Goal: Information Seeking & Learning: Learn about a topic

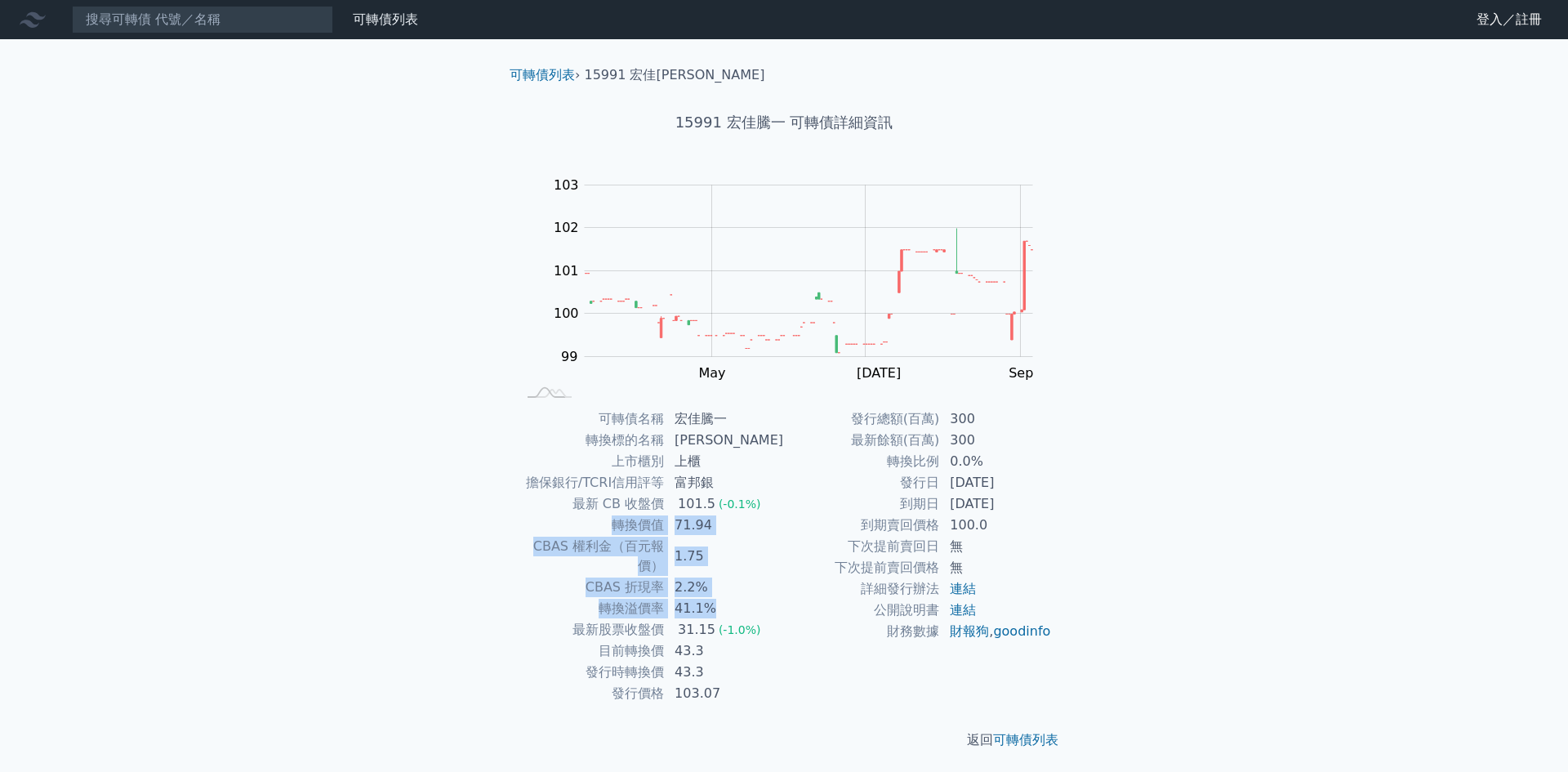
drag, startPoint x: 614, startPoint y: 528, endPoint x: 733, endPoint y: 585, distance: 131.9
click at [733, 585] on tbody "可轉債名稱 宏佳騰一 轉換標的名稱 宏佳騰 上市櫃別 上櫃 擔保銀行/TCRI信用評等 富邦銀 最新 CB 收盤價 101.5 (-0.1%) 轉換價值 71…" at bounding box center [650, 555] width 268 height 295
click at [394, 571] on div "可轉債列表 財務數據 可轉債列表 財務數據 登入／註冊 登入／註冊 可轉債列表 › 15991 宏佳騰一 15991 宏佳騰一 可轉債詳細資訊 Zoom Ou…" at bounding box center [784, 387] width 1568 height 776
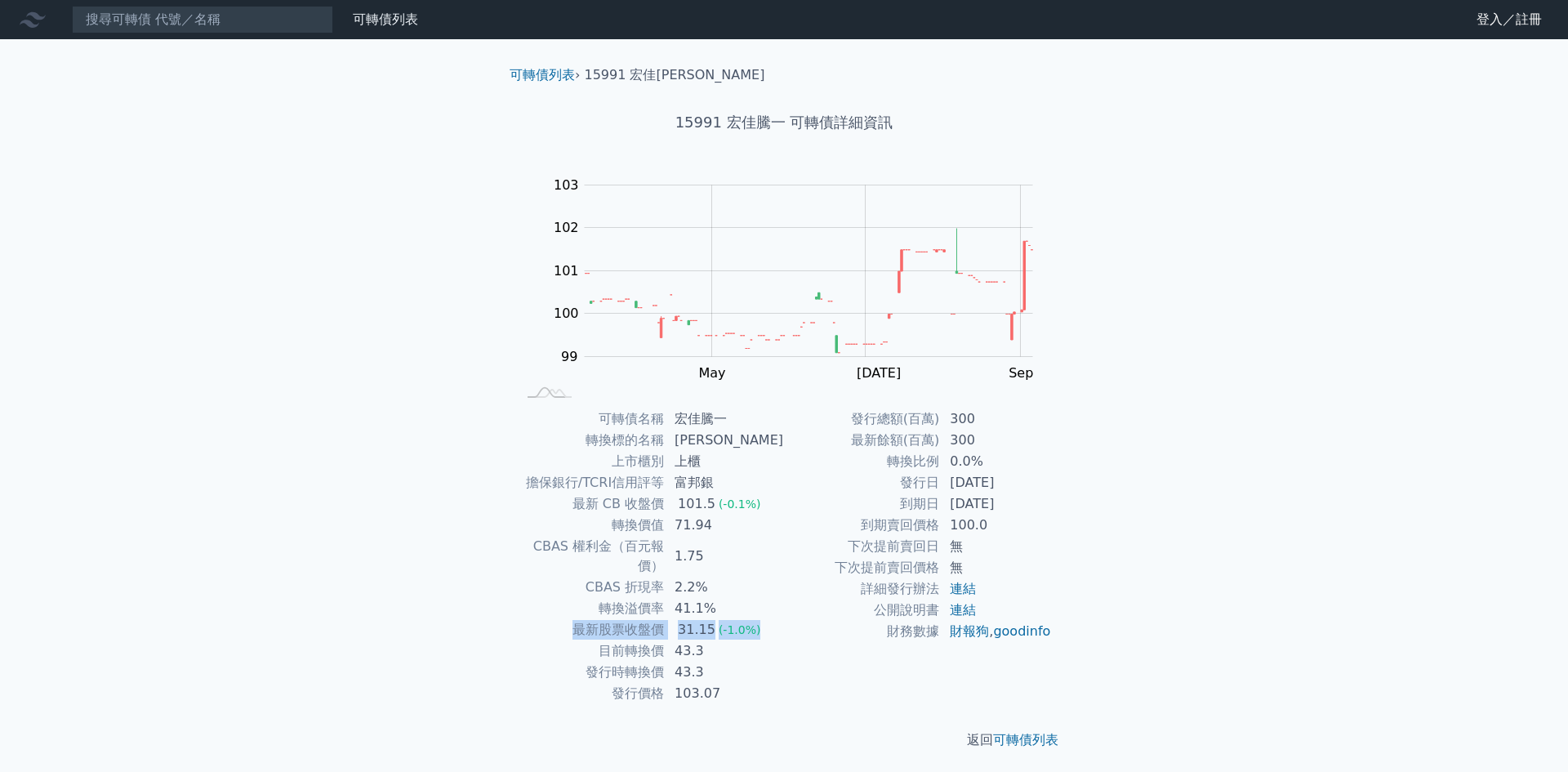
drag, startPoint x: 577, startPoint y: 610, endPoint x: 777, endPoint y: 610, distance: 200.0
click at [777, 619] on tr "最新股票收盤價 31.15 (-1.0%)" at bounding box center [650, 630] width 268 height 21
click at [777, 619] on td "31.15 (-1.0%)" at bounding box center [725, 630] width 120 height 21
drag, startPoint x: 577, startPoint y: 609, endPoint x: 533, endPoint y: 592, distance: 47.2
click at [533, 592] on tbody "可轉債名稱 宏佳騰一 轉換標的名稱 宏佳騰 上市櫃別 上櫃 擔保銀行/TCRI信用評等 富邦銀 最新 CB 收盤價 101.5 (-0.1%) 轉換價值 71…" at bounding box center [650, 555] width 268 height 295
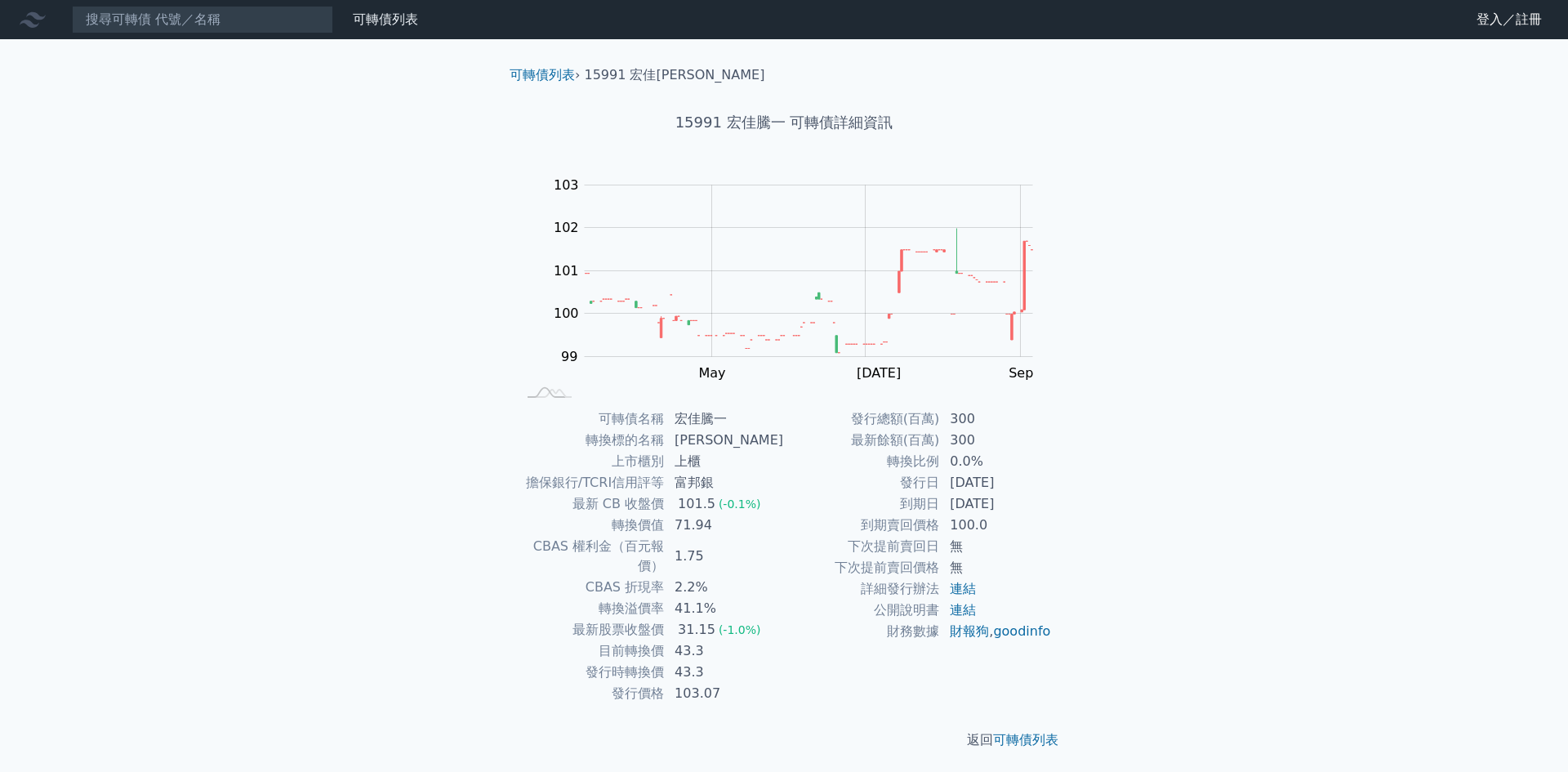
click at [419, 590] on div "可轉債列表 財務數據 可轉債列表 財務數據 登入／註冊 登入／註冊 可轉債列表 › 15991 宏佳騰一 15991 宏佳騰一 可轉債詳細資訊 Zoom Ou…" at bounding box center [784, 387] width 1568 height 776
drag, startPoint x: 622, startPoint y: 628, endPoint x: 753, endPoint y: 628, distance: 131.0
click at [753, 640] on tr "目前轉換價 43.3" at bounding box center [650, 651] width 268 height 21
click at [773, 640] on td "43.3" at bounding box center [725, 651] width 120 height 21
click at [510, 623] on div "可轉債名稱 宏佳騰一 轉換標的名稱 宏佳騰 上市櫃別 上櫃 擔保銀行/TCRI信用評等 富邦銀 最新 CB 收盤價 101.5 (-0.1%) 轉換價值 71…" at bounding box center [784, 555] width 575 height 295
